Goal: Check status: Check status

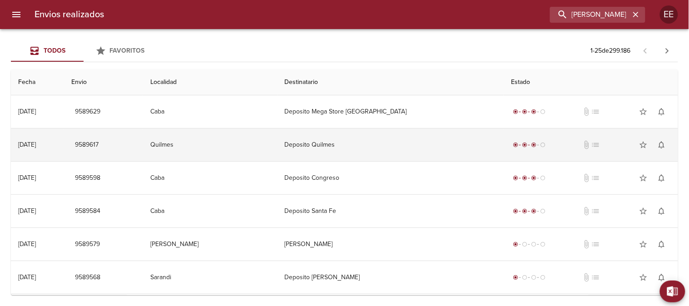
type input "[PERSON_NAME] BP"
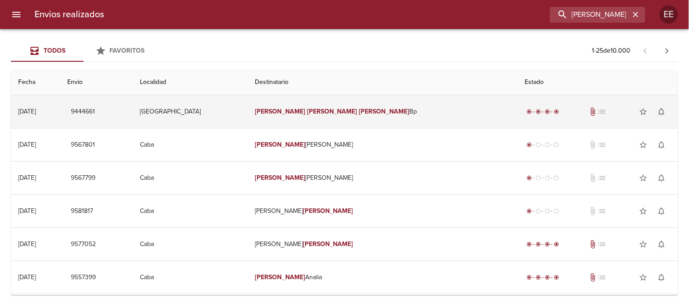
click at [357, 108] on em "[PERSON_NAME]" at bounding box center [332, 112] width 50 height 8
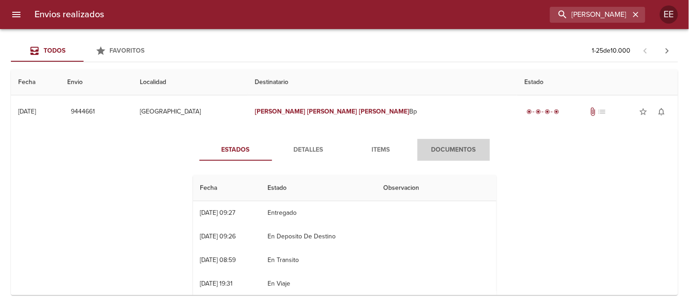
click at [435, 146] on span "Documentos" at bounding box center [454, 149] width 62 height 11
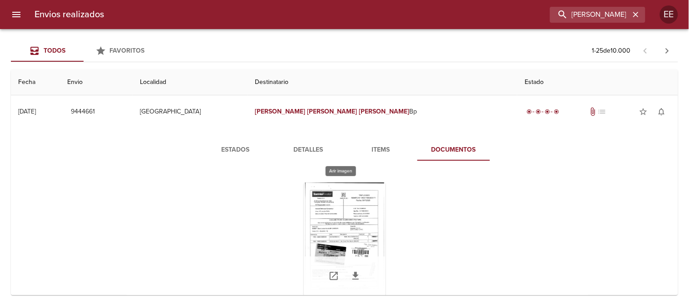
click at [357, 232] on div "Tabla de envíos del cliente" at bounding box center [345, 240] width 82 height 114
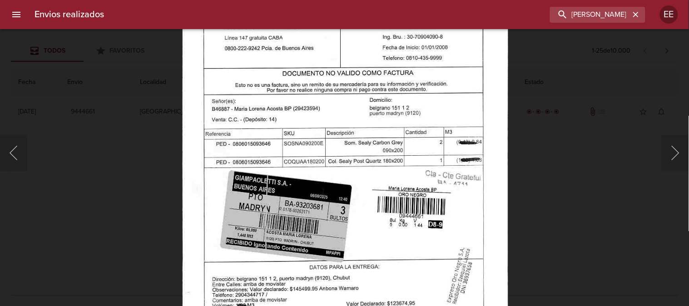
click at [368, 162] on img "Lightbox" at bounding box center [345, 153] width 327 height 468
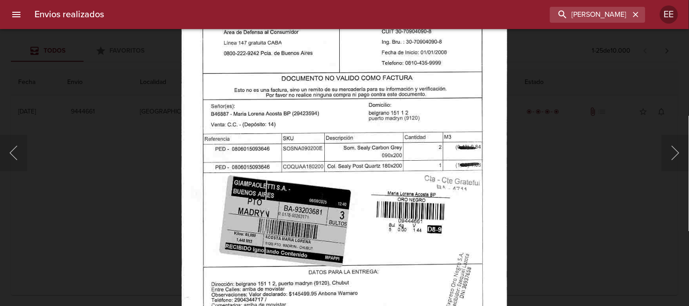
click at [370, 137] on img "Lightbox" at bounding box center [344, 158] width 327 height 468
click at [645, 74] on div "Lightbox" at bounding box center [344, 153] width 689 height 306
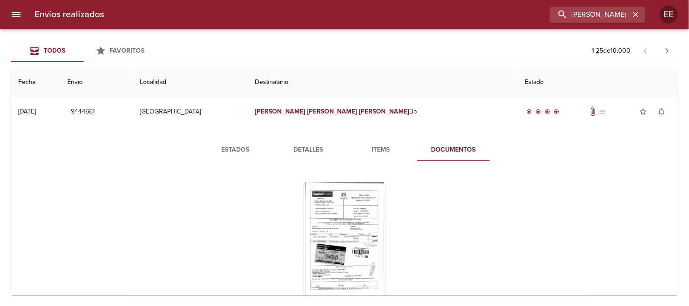
click at [645, 73] on div "Lightbox" at bounding box center [344, 153] width 689 height 306
click at [233, 150] on span "Estados" at bounding box center [236, 149] width 62 height 11
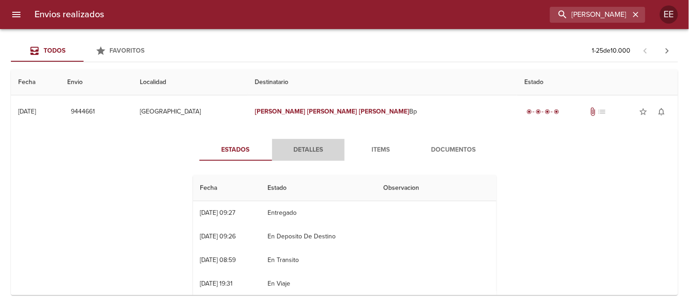
click at [310, 147] on span "Detalles" at bounding box center [308, 149] width 62 height 11
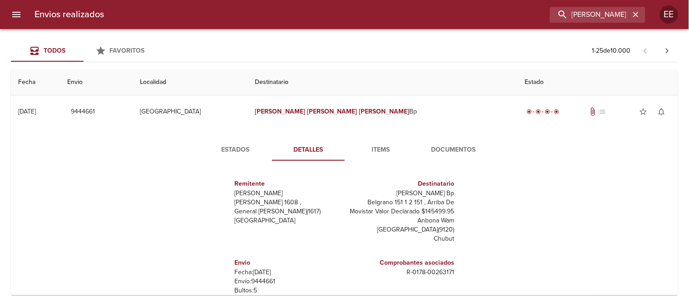
click at [230, 146] on span "Estados" at bounding box center [236, 149] width 62 height 11
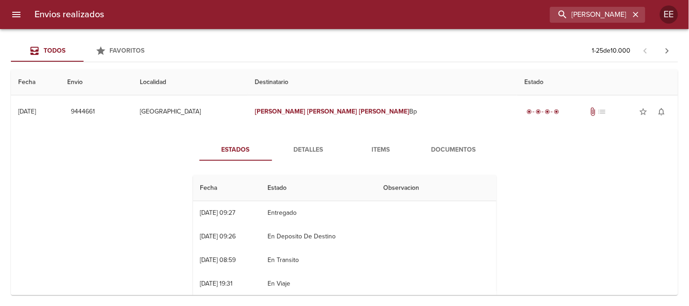
scroll to position [50, 0]
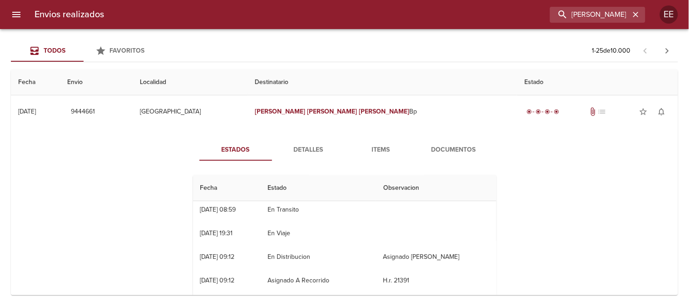
click at [289, 187] on th "Estado" at bounding box center [318, 188] width 116 height 26
click at [304, 146] on span "Detalles" at bounding box center [308, 149] width 62 height 11
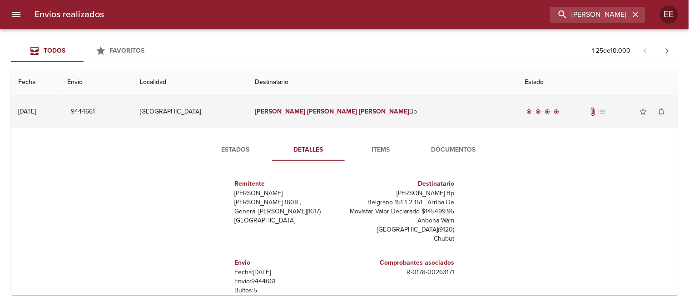
click at [357, 110] on em "[PERSON_NAME]" at bounding box center [332, 112] width 50 height 8
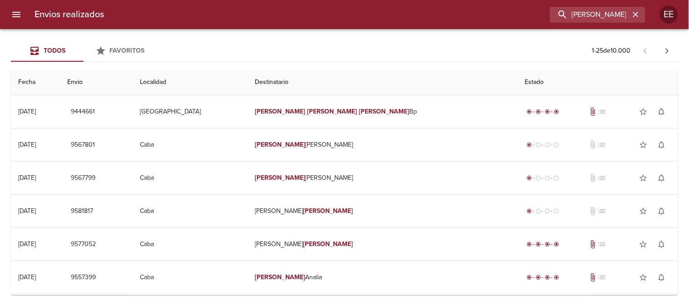
click at [361, 89] on th "Destinatario" at bounding box center [382, 82] width 270 height 26
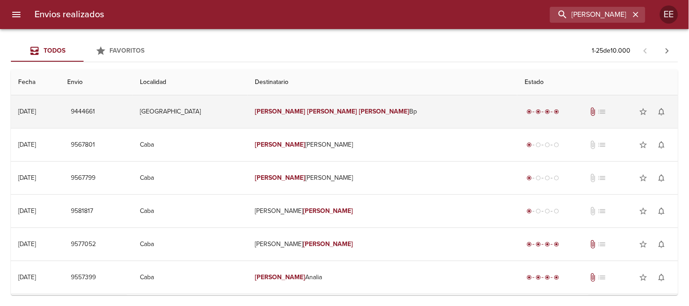
click at [357, 109] on em "[PERSON_NAME]" at bounding box center [332, 112] width 50 height 8
